Goal: Information Seeking & Learning: Learn about a topic

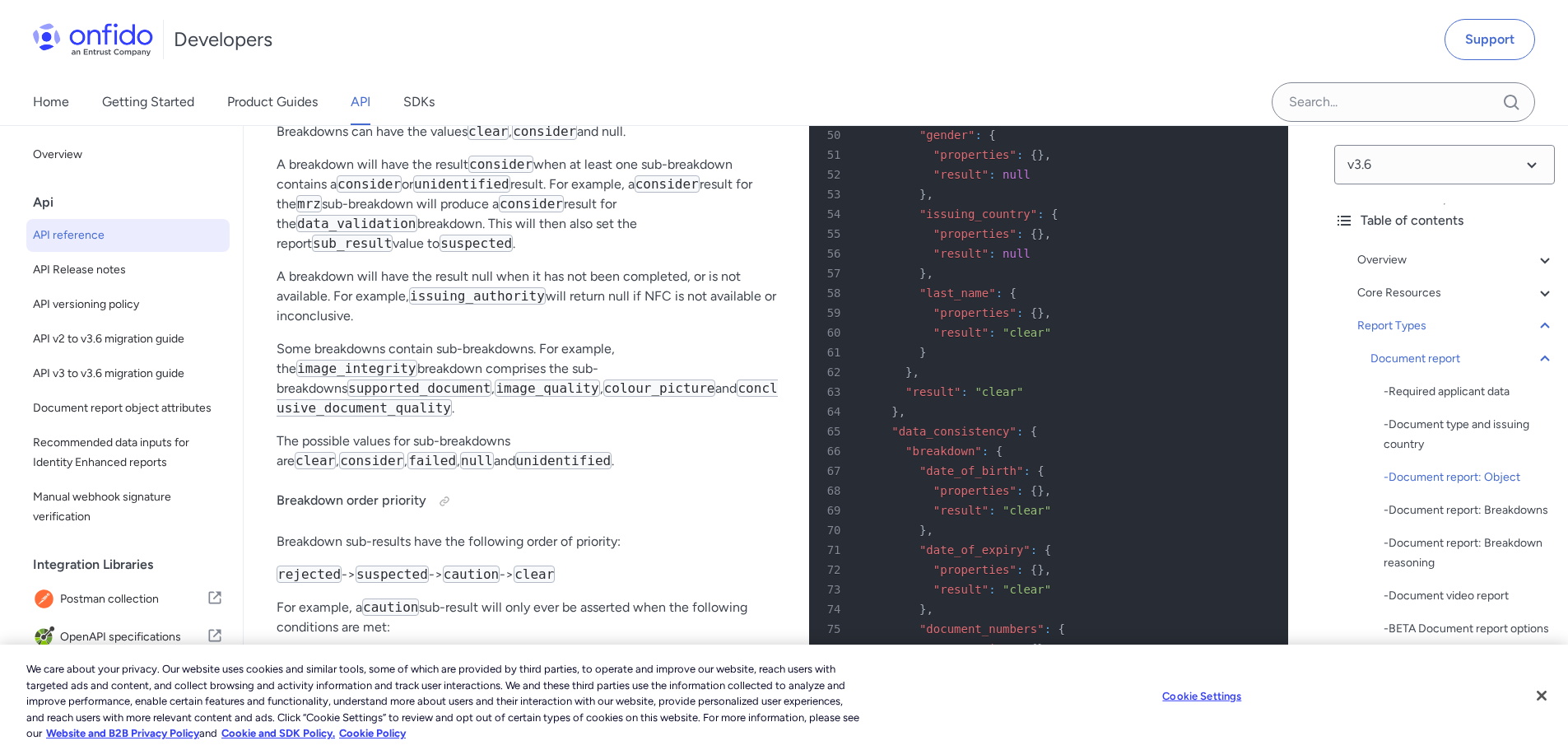
scroll to position [62075, 0]
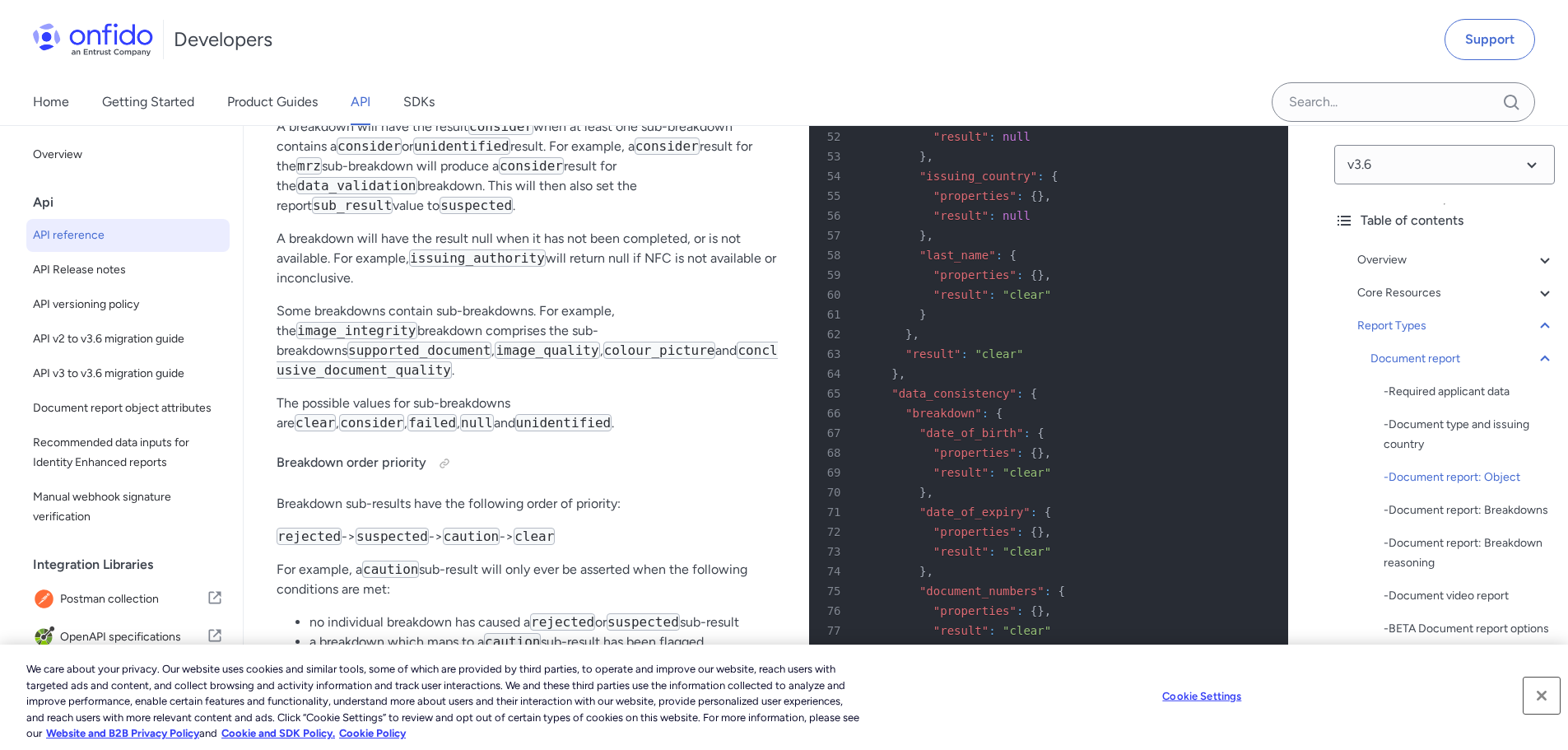
drag, startPoint x: 1539, startPoint y: 700, endPoint x: 1271, endPoint y: 632, distance: 276.5
click at [1539, 700] on button "Close" at bounding box center [1541, 695] width 36 height 36
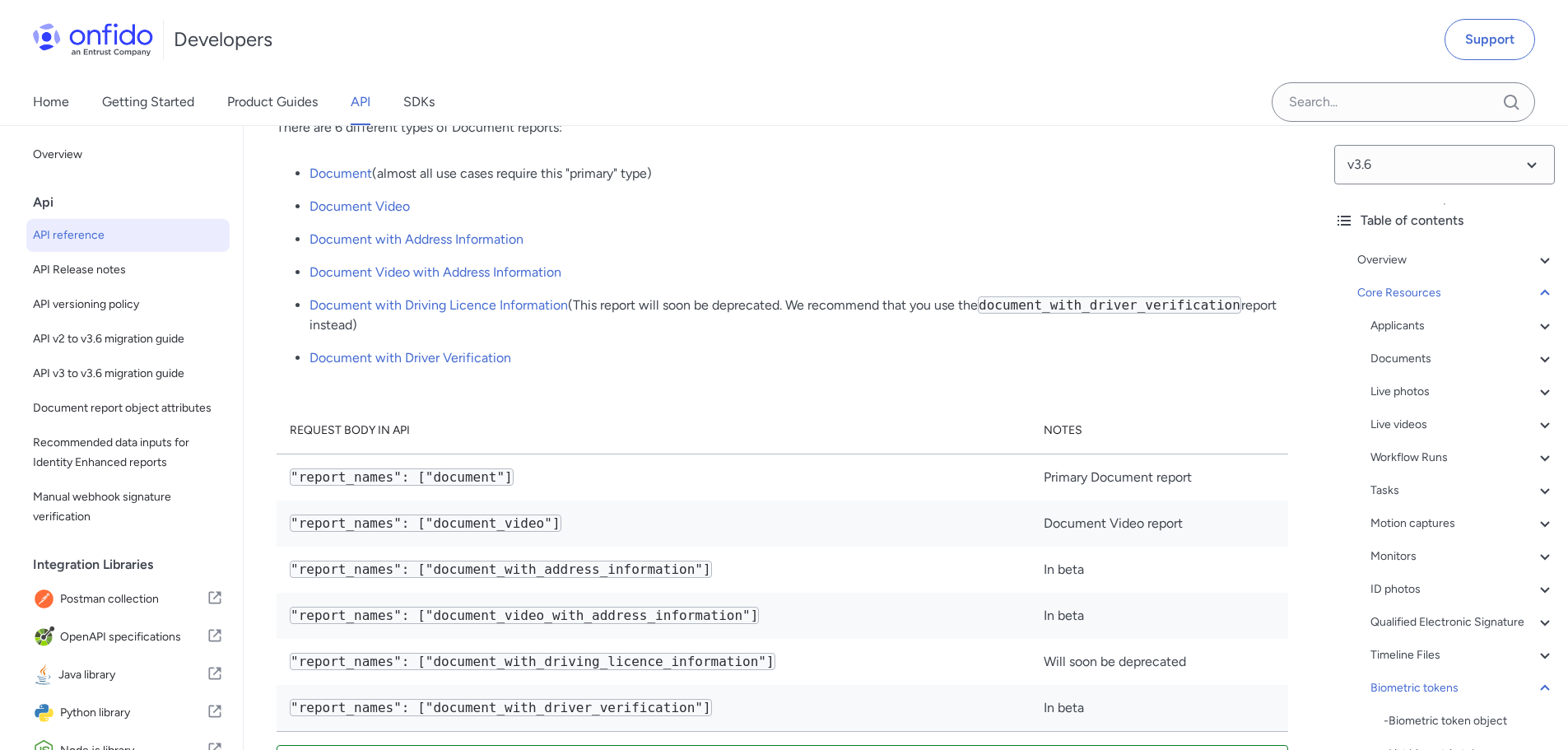
scroll to position [59276, 0]
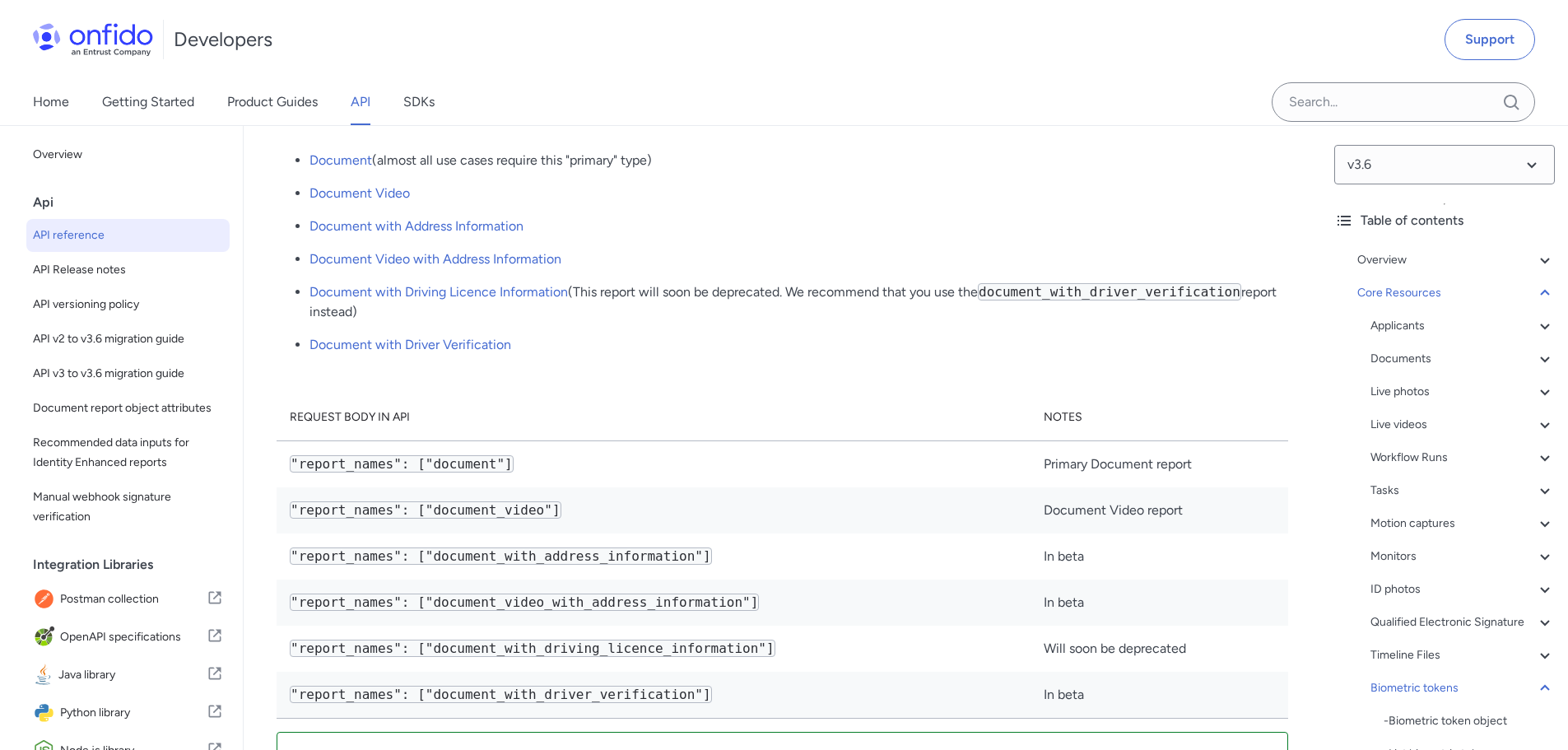
drag, startPoint x: 1244, startPoint y: 362, endPoint x: 401, endPoint y: 364, distance: 843.0
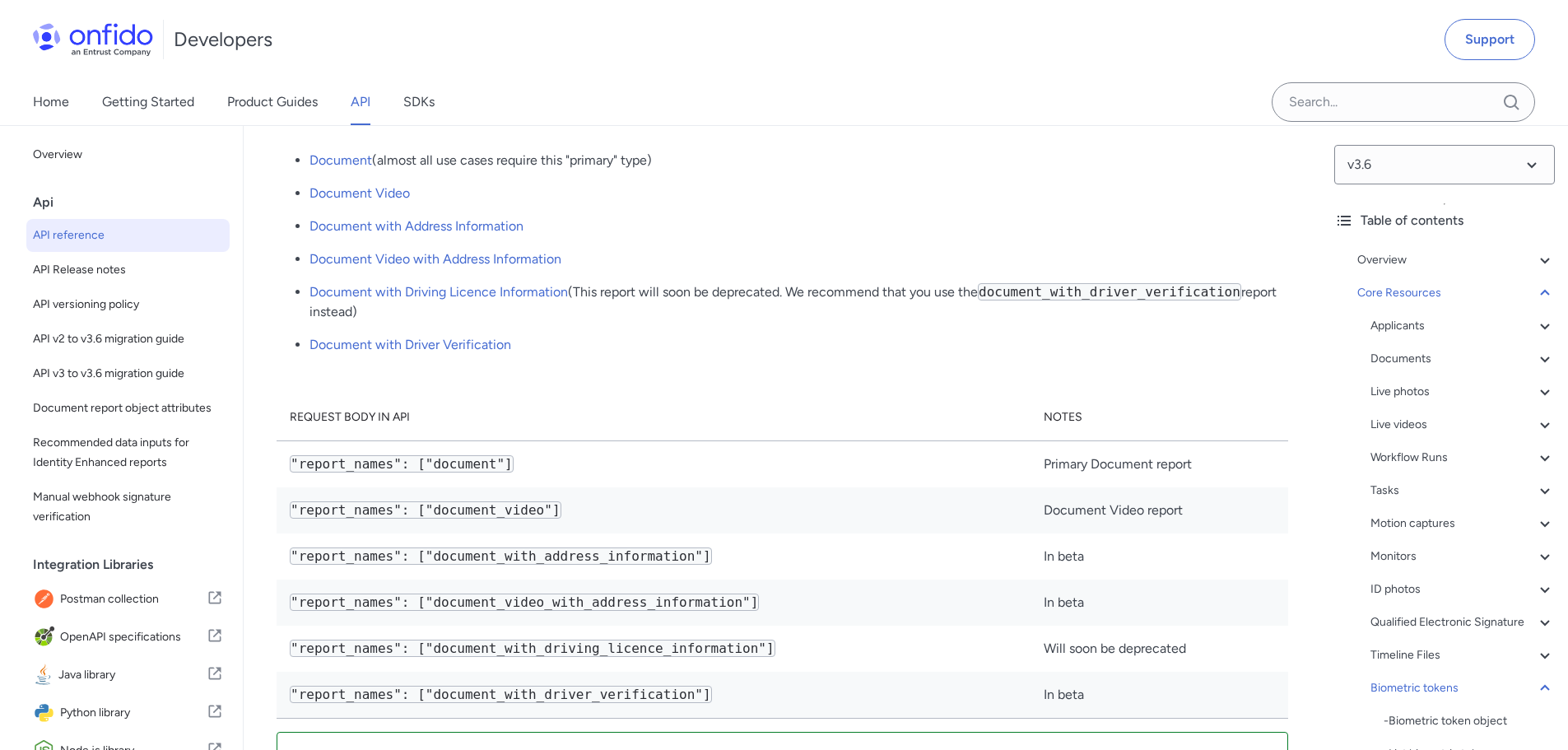
drag, startPoint x: 436, startPoint y: 381, endPoint x: 236, endPoint y: 278, distance: 225.0
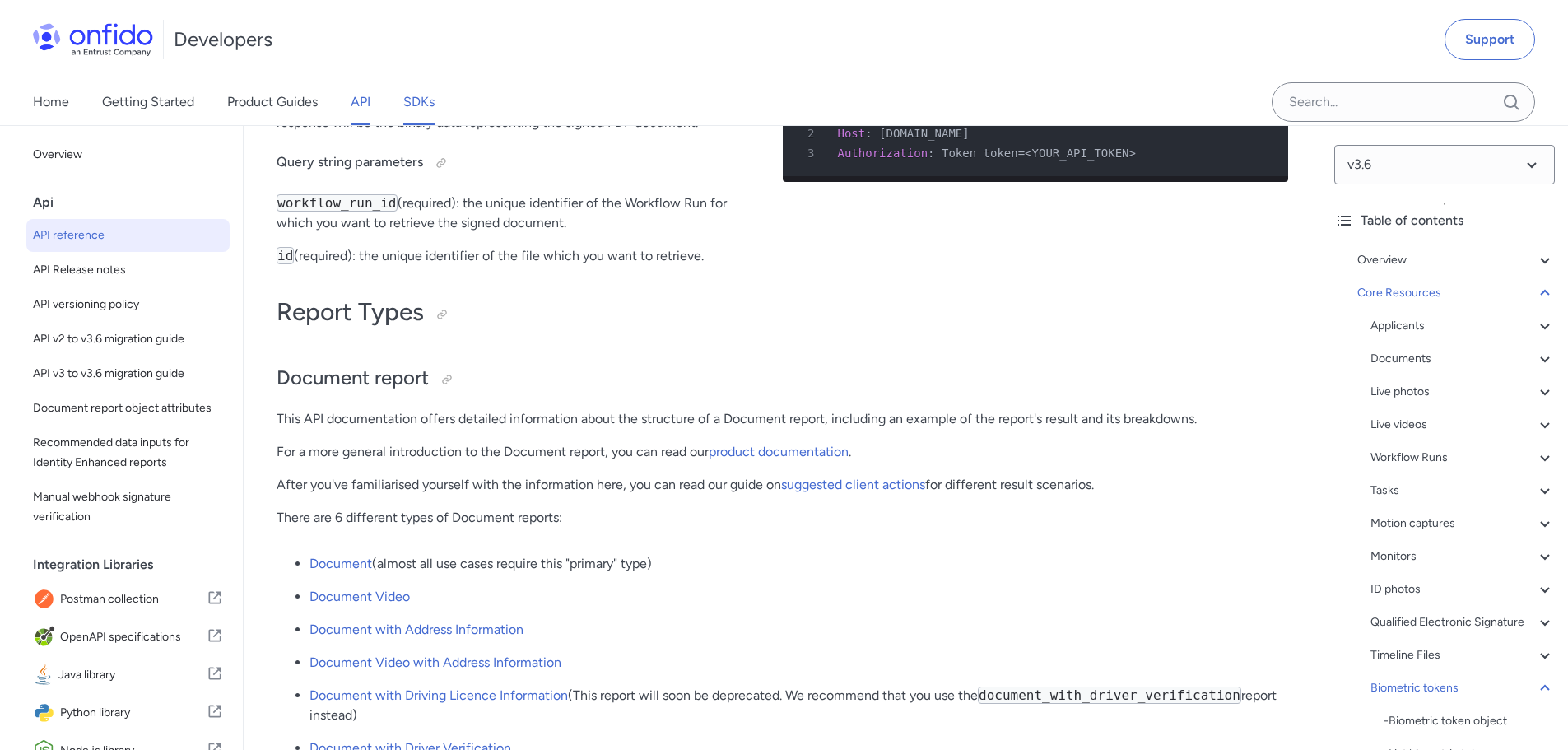
scroll to position [58864, 0]
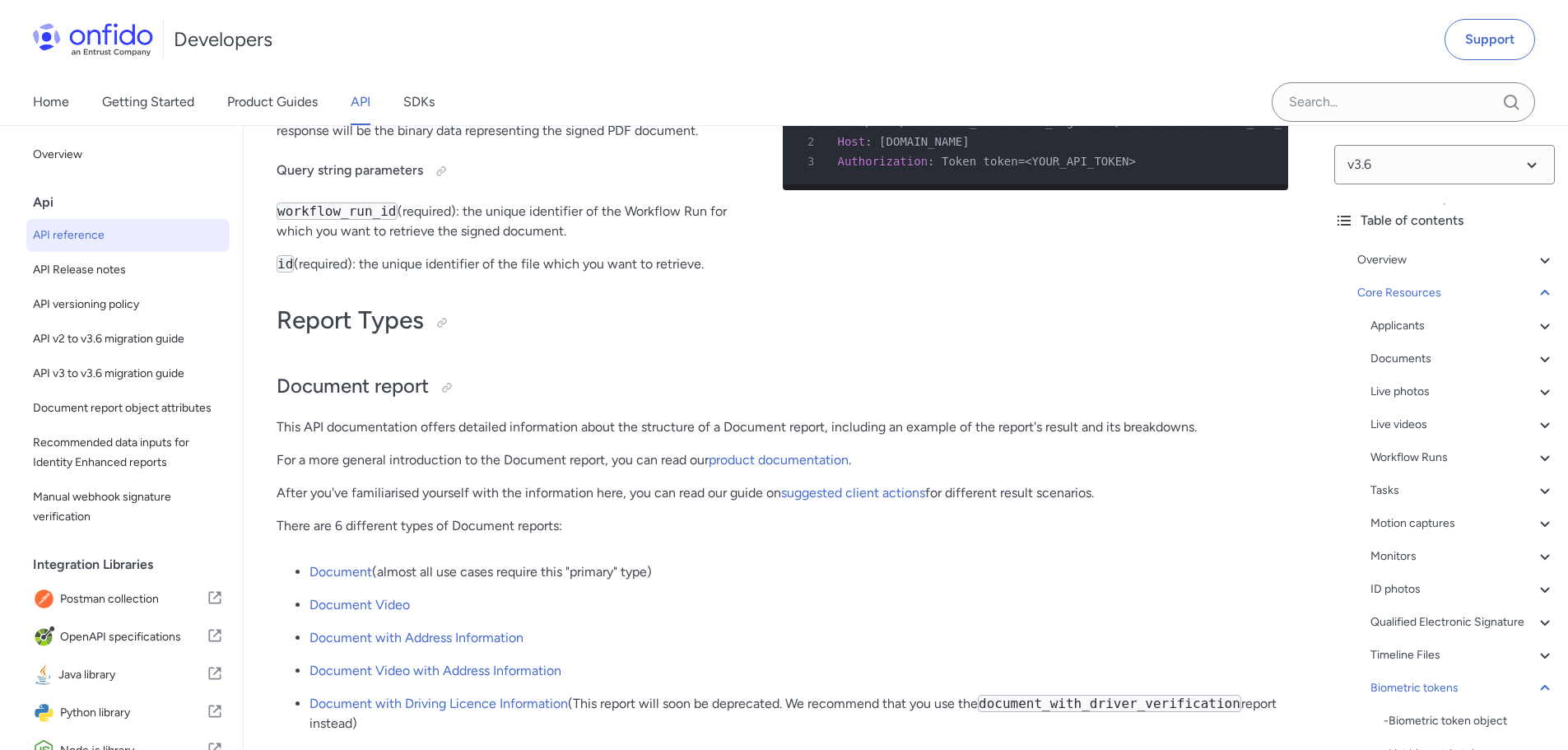
click at [553, 76] on div "Developers Support" at bounding box center [784, 39] width 1568 height 79
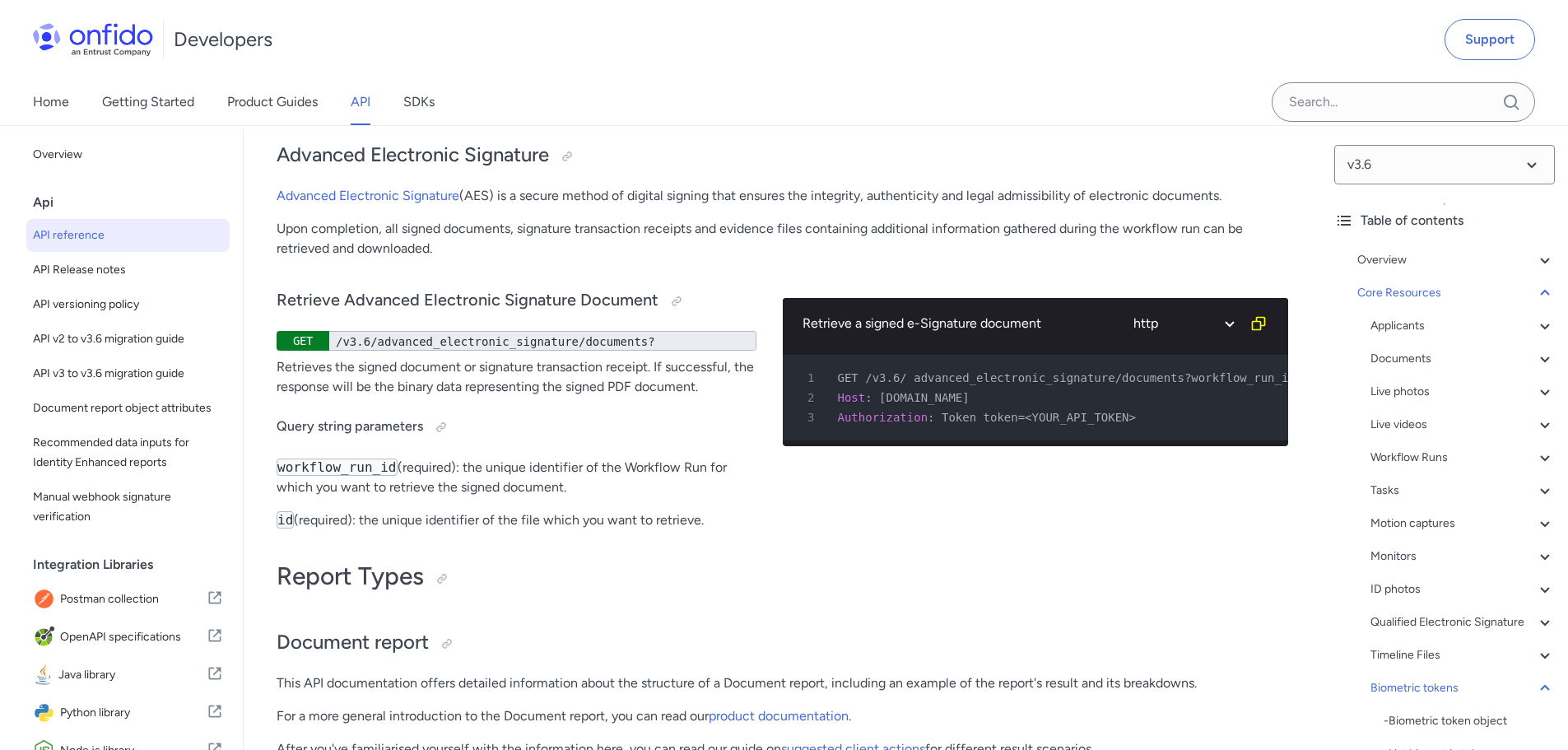
scroll to position [58370, 0]
